Goal: Information Seeking & Learning: Learn about a topic

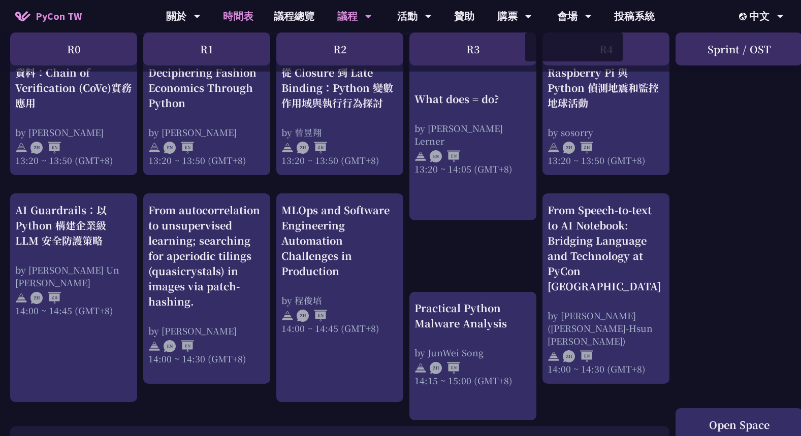
scroll to position [915, 0]
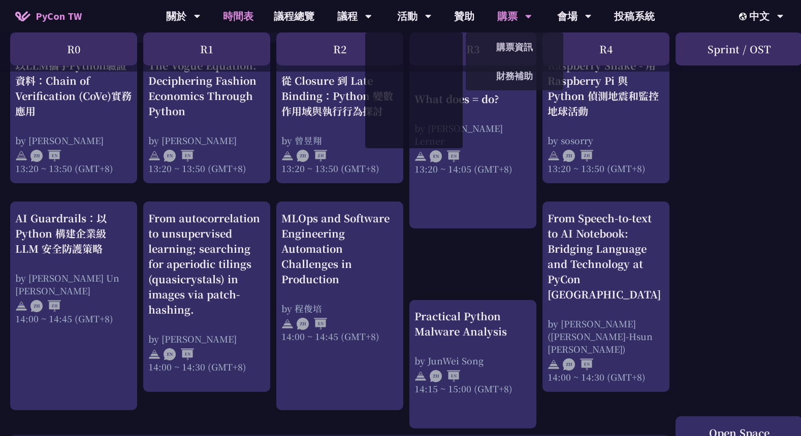
click at [502, 15] on div "購票" at bounding box center [514, 16] width 35 height 33
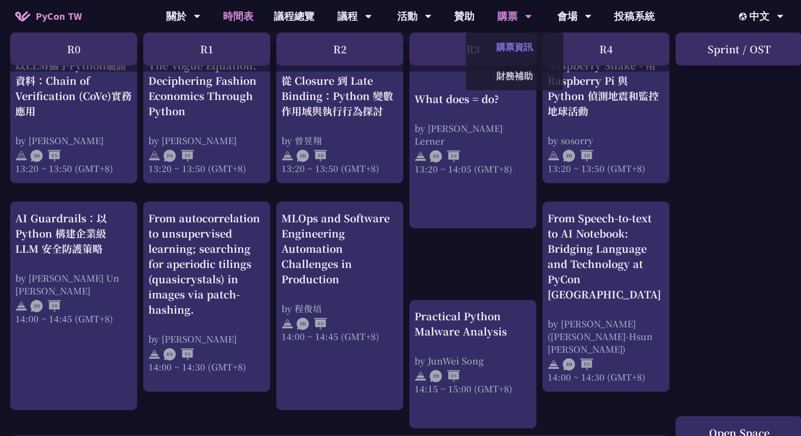
click at [514, 53] on link "購票資訊" at bounding box center [515, 47] width 98 height 24
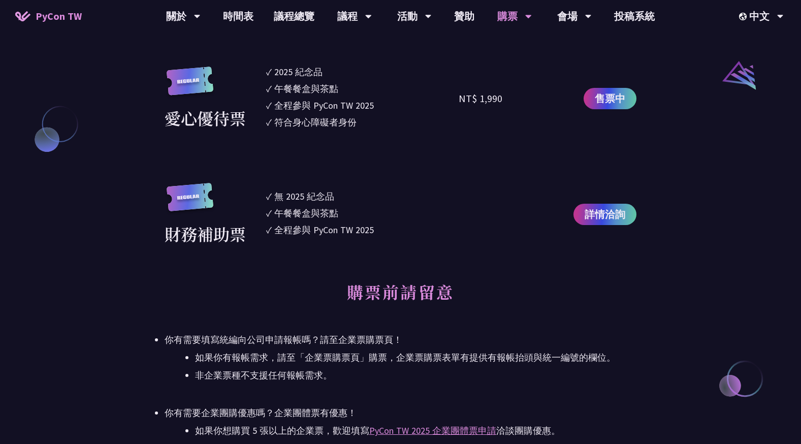
scroll to position [1169, 0]
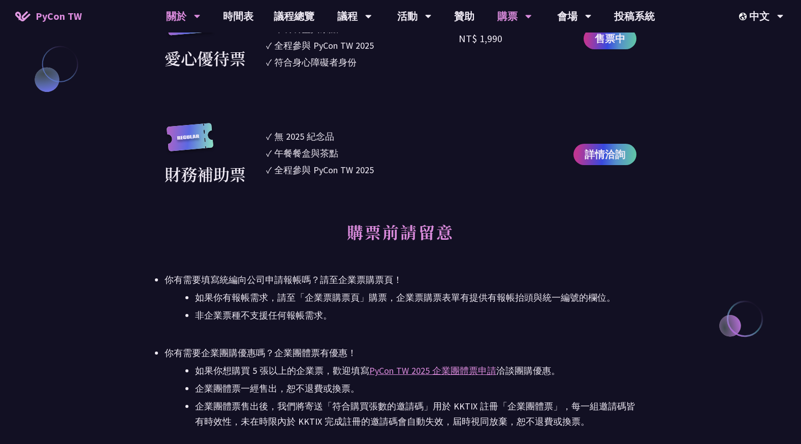
click at [194, 26] on div "關於" at bounding box center [183, 16] width 35 height 33
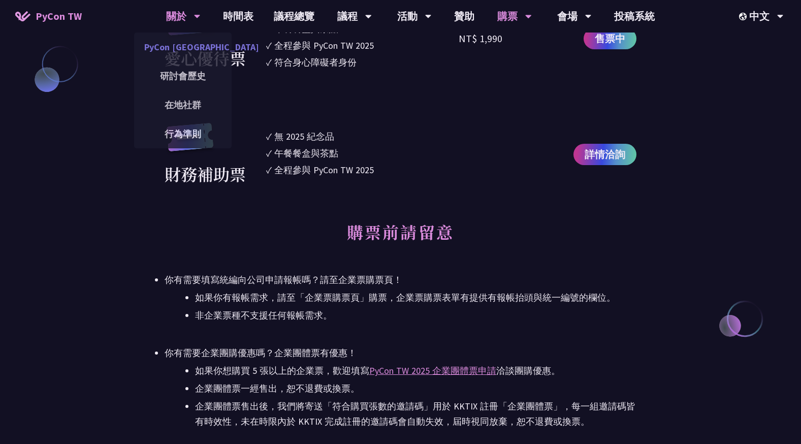
click at [184, 43] on link "PyCon [GEOGRAPHIC_DATA]" at bounding box center [183, 47] width 98 height 24
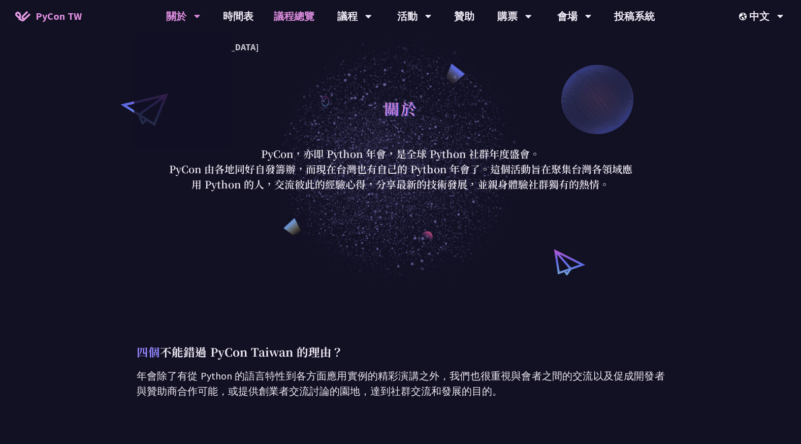
click at [315, 15] on link "議程總覽" at bounding box center [294, 16] width 61 height 33
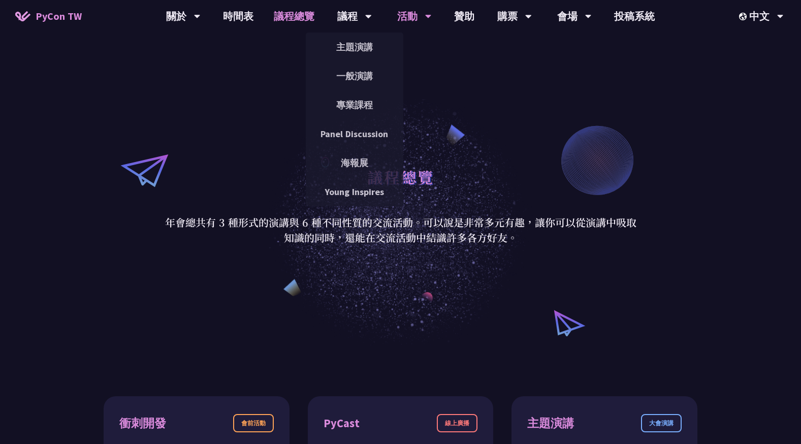
click at [407, 16] on div "活動" at bounding box center [414, 16] width 35 height 33
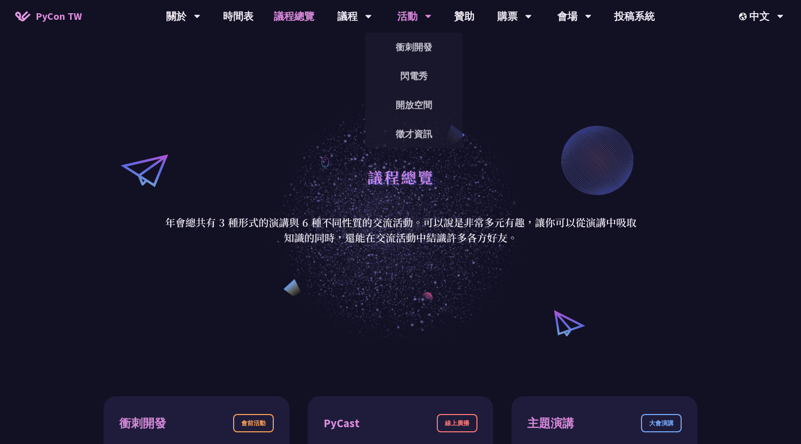
click at [413, 13] on div "活動" at bounding box center [414, 16] width 35 height 33
click at [419, 129] on link "徵才資訊" at bounding box center [414, 134] width 98 height 24
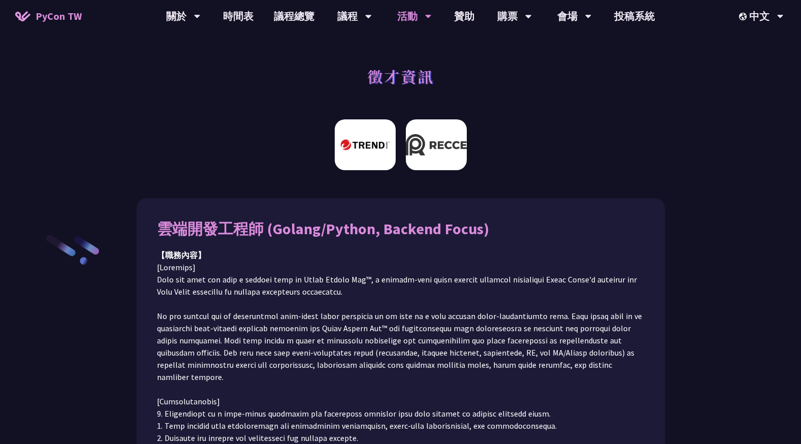
click at [436, 155] on img at bounding box center [436, 144] width 61 height 51
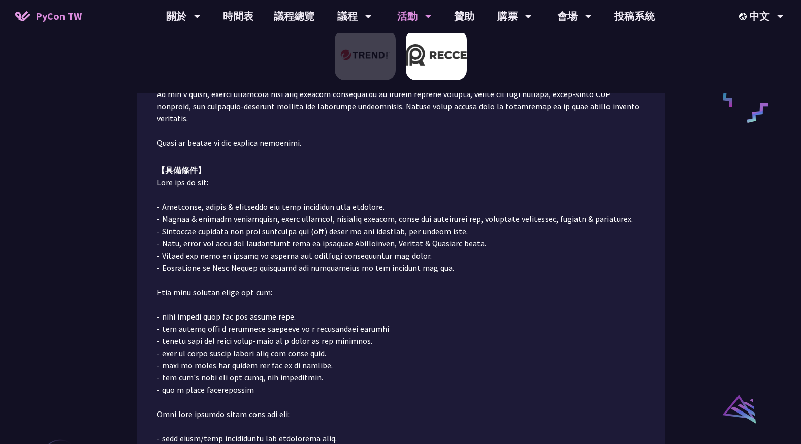
scroll to position [927, 0]
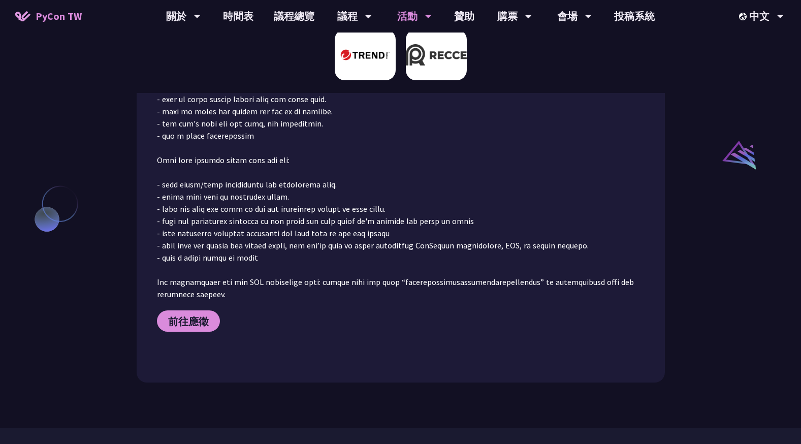
click at [381, 71] on img at bounding box center [365, 54] width 61 height 51
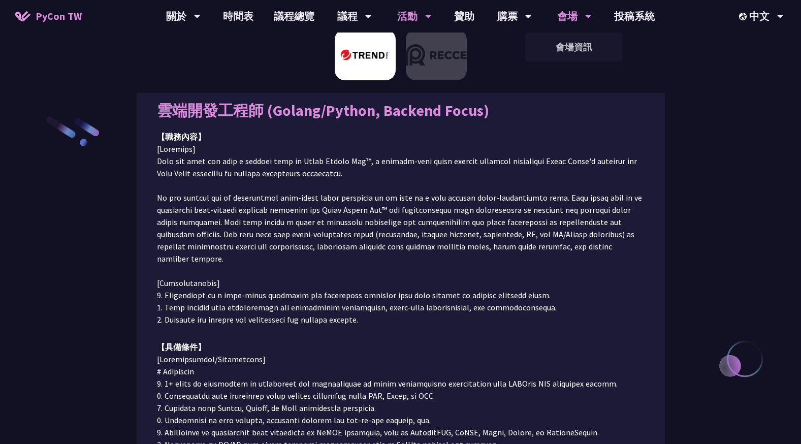
scroll to position [114, 0]
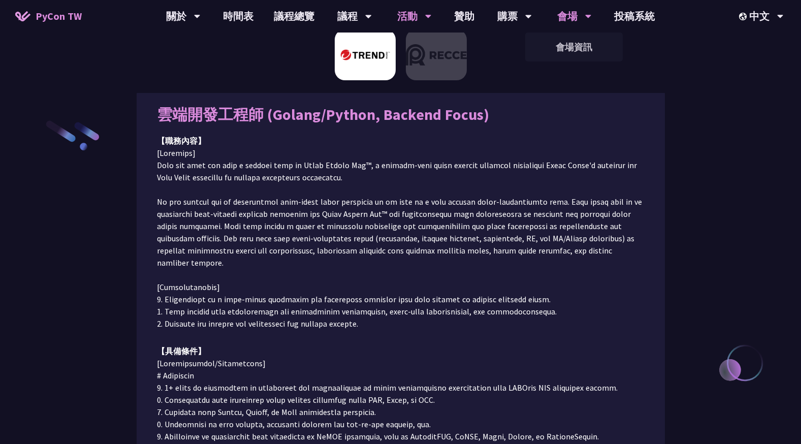
click at [556, 22] on div "會場 會場資訊" at bounding box center [575, 16] width 60 height 33
click at [566, 49] on link "會場資訊" at bounding box center [574, 47] width 98 height 24
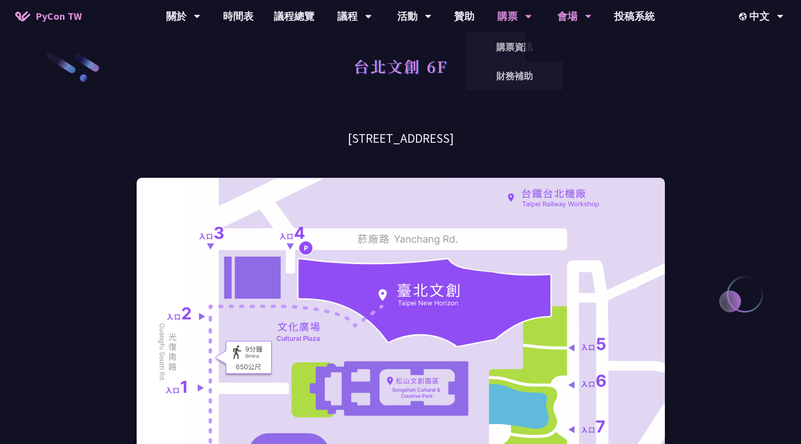
click at [521, 25] on div "購票" at bounding box center [514, 16] width 35 height 33
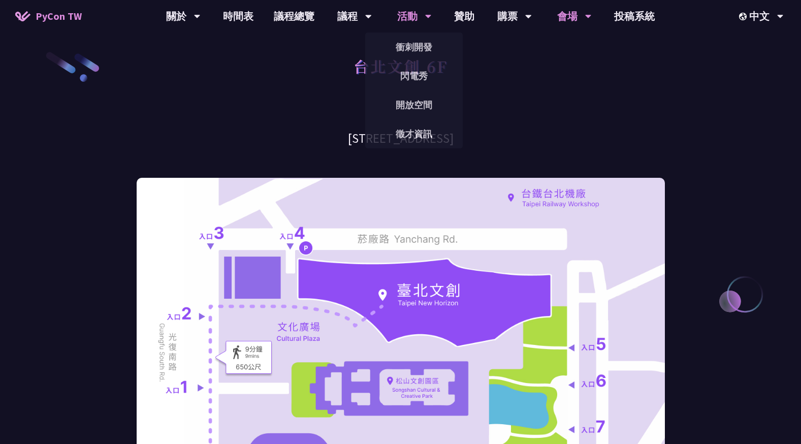
click at [404, 15] on div "活動" at bounding box center [414, 16] width 35 height 33
click at [366, 32] on div "議程" at bounding box center [354, 16] width 35 height 33
click at [437, 99] on link "開放空間" at bounding box center [414, 105] width 98 height 24
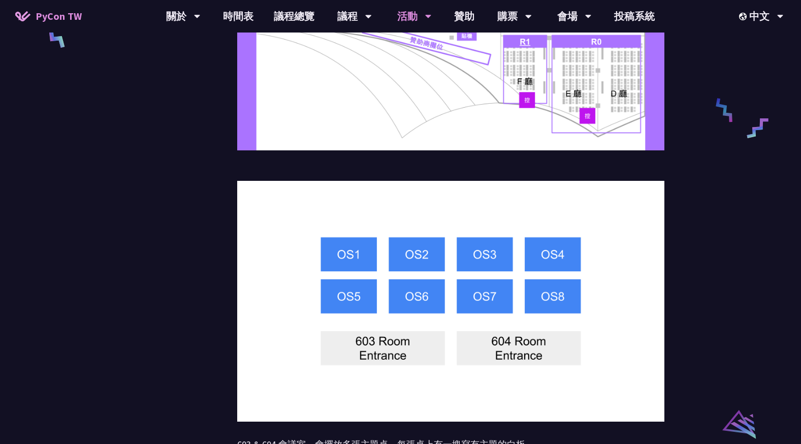
scroll to position [610, 0]
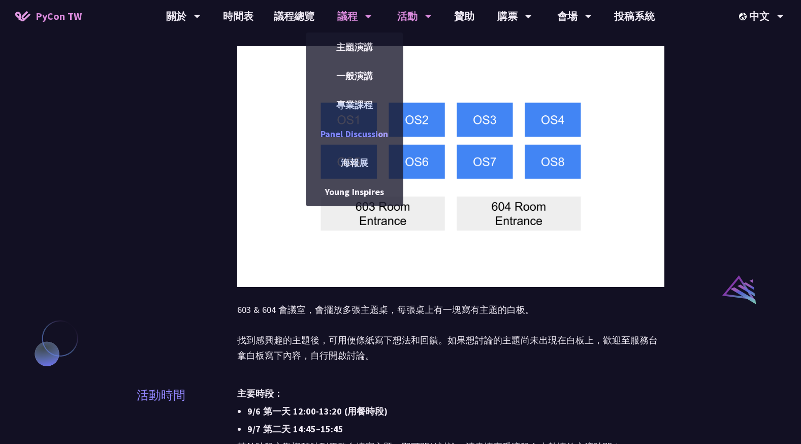
click at [353, 136] on link "Panel Discussion" at bounding box center [355, 134] width 98 height 24
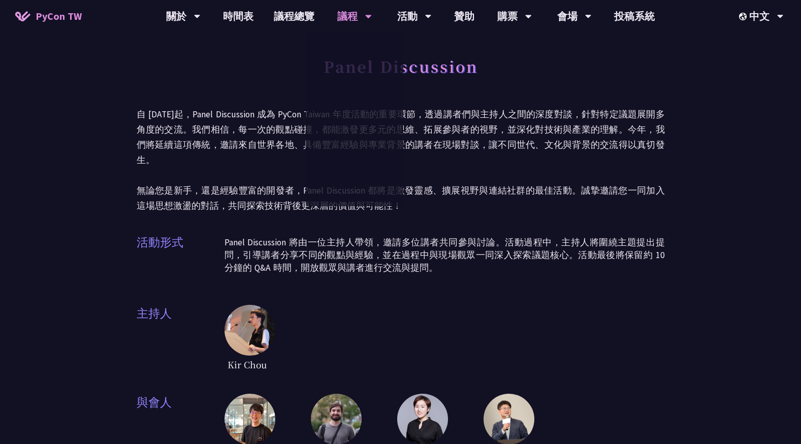
click at [706, 174] on div "Panel Discussion 自 [DATE]起，Panel Discussion 成為 PyCon Taiwan 年度活動的重要環節，透過講者們與主持人…" at bounding box center [400, 414] width 801 height 828
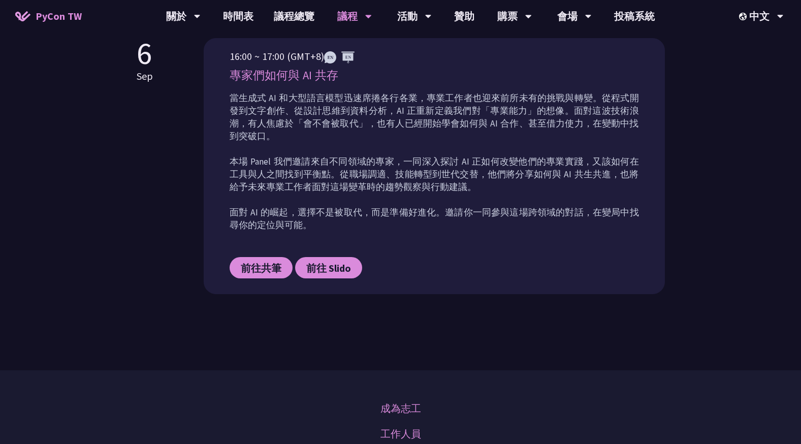
scroll to position [305, 0]
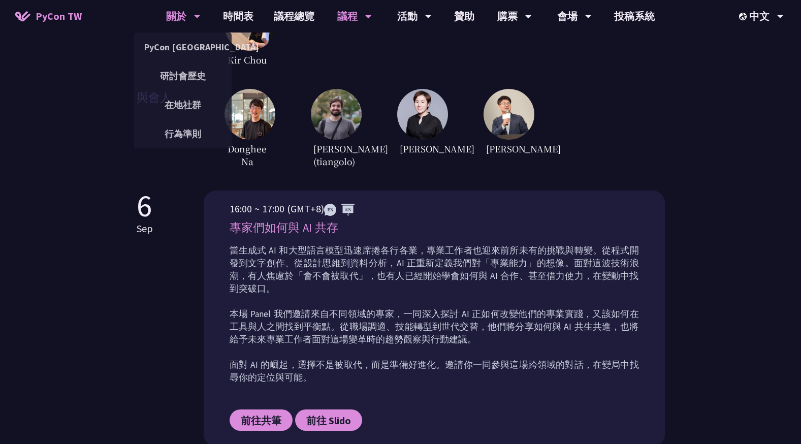
click at [184, 15] on div "關於" at bounding box center [183, 16] width 35 height 33
click at [181, 108] on link "在地社群" at bounding box center [183, 105] width 98 height 24
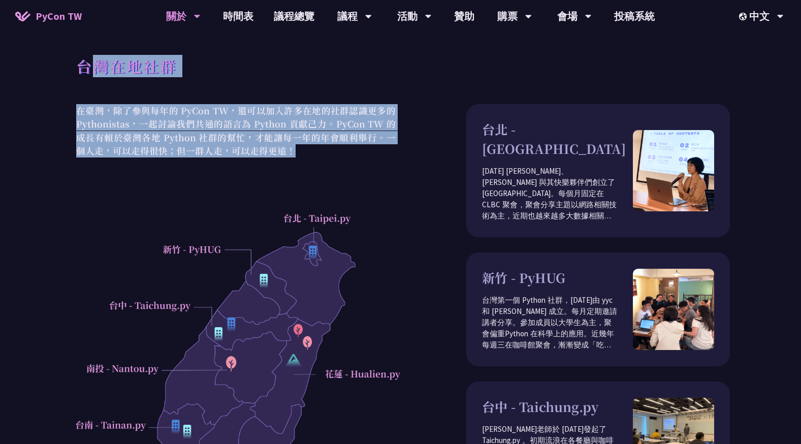
drag, startPoint x: 100, startPoint y: 100, endPoint x: 289, endPoint y: 146, distance: 194.7
click at [289, 146] on div "台灣在地社群 在臺灣，除了參與每年的 PyCon TW，還可以加入許多在地的社群認識更多的 Pythonistas，一起討論我們共通的語言為 Python 貢…" at bounding box center [400, 329] width 801 height 658
click at [289, 147] on p "在臺灣，除了參與每年的 PyCon TW，還可以加入許多在地的社群認識更多的 Pythonistas，一起討論我們共通的語言為 Python 貢獻己力。PyC…" at bounding box center [236, 130] width 330 height 53
click at [332, 120] on p "在臺灣，除了參與每年的 PyCon TW，還可以加入許多在地的社群認識更多的 Pythonistas，一起討論我們共通的語言為 Python 貢獻己力。PyC…" at bounding box center [236, 130] width 330 height 53
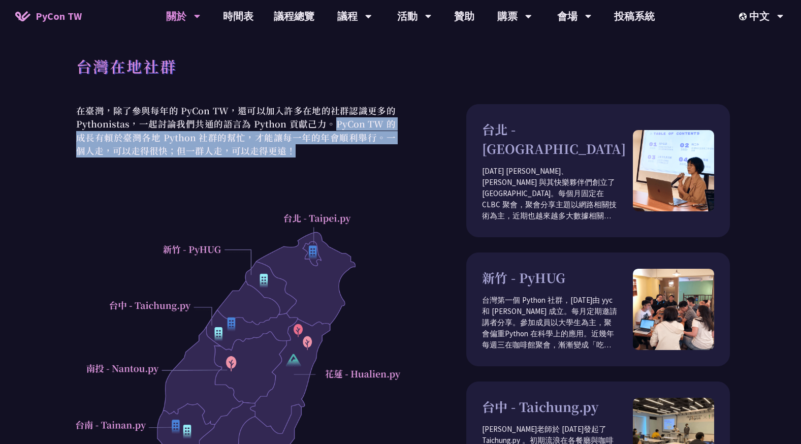
drag, startPoint x: 328, startPoint y: 119, endPoint x: 339, endPoint y: 146, distance: 28.5
click at [339, 146] on p "在臺灣，除了參與每年的 PyCon TW，還可以加入許多在地的社群認識更多的 Pythonistas，一起討論我們共通的語言為 Python 貢獻己力。PyC…" at bounding box center [236, 130] width 330 height 53
click at [340, 136] on p "在臺灣，除了參與每年的 PyCon TW，還可以加入許多在地的社群認識更多的 Pythonistas，一起討論我們共通的語言為 Python 貢獻己力。PyC…" at bounding box center [236, 130] width 330 height 53
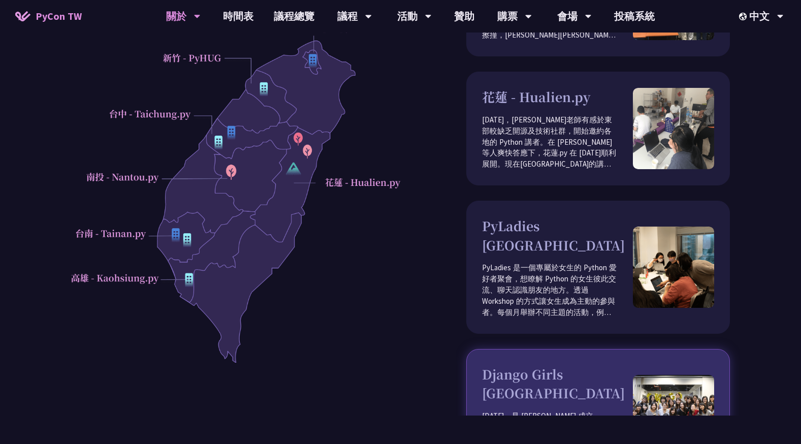
scroll to position [203, 0]
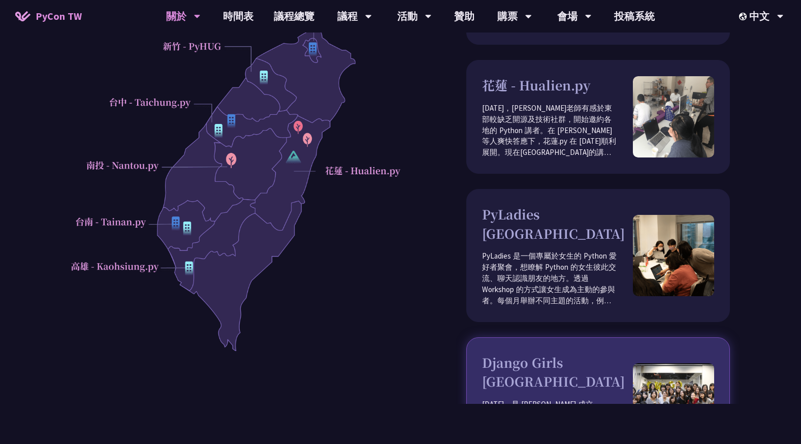
click at [692, 363] on img at bounding box center [673, 403] width 81 height 81
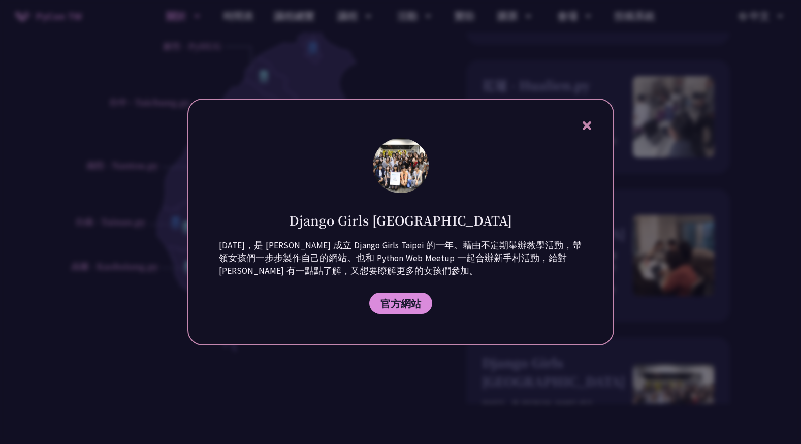
click at [419, 167] on img at bounding box center [401, 165] width 56 height 54
click at [734, 211] on div at bounding box center [400, 222] width 801 height 444
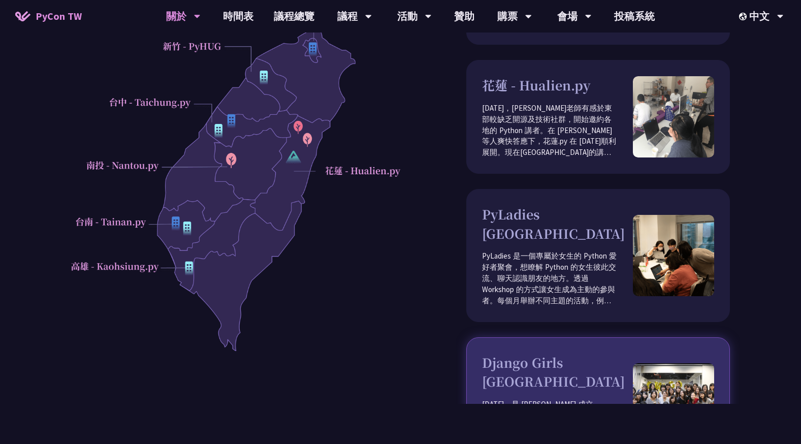
click at [591, 399] on p "[DATE]，是 [PERSON_NAME] 成立 Django Girls Taipei 的一年。藉由不定期舉辦教學活動，帶領女孩們一步步製作自己的網站。也…" at bounding box center [557, 427] width 151 height 56
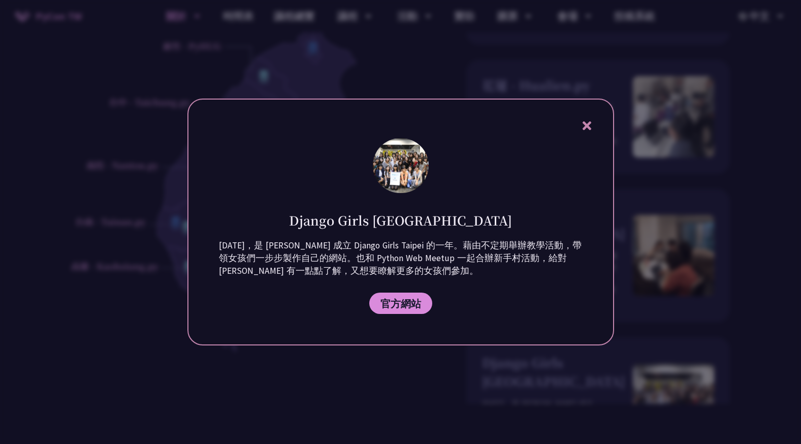
click at [419, 315] on div "Django Girls Taipei [DATE]，是 [PERSON_NAME] Girls Taipei 的一年。藉由不定期舉辦教學活動，帶領女孩們一步…" at bounding box center [400, 222] width 427 height 247
click at [413, 306] on span "官方網站" at bounding box center [401, 303] width 41 height 13
